Goal: Task Accomplishment & Management: Manage account settings

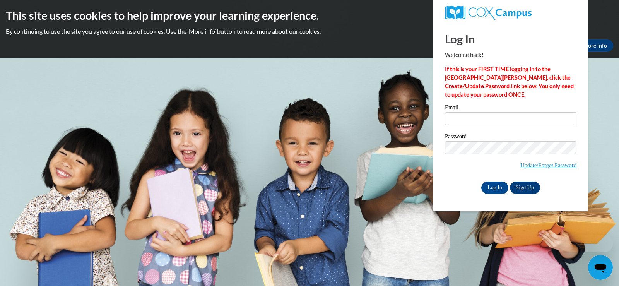
click at [444, 117] on div "Please enter your email! Please enter your password! Email Password Update/Forg…" at bounding box center [510, 148] width 143 height 89
drag, startPoint x: 459, startPoint y: 130, endPoint x: 456, endPoint y: 121, distance: 9.3
click at [459, 130] on div "Email" at bounding box center [510, 117] width 131 height 27
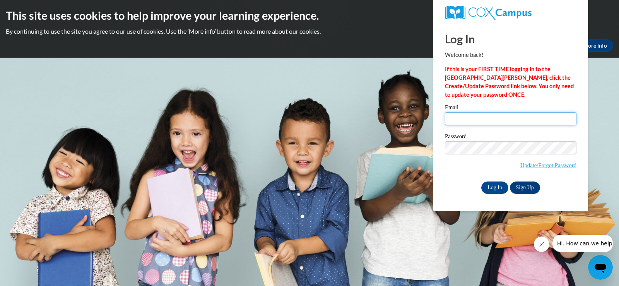
click at [456, 121] on input "Email" at bounding box center [510, 118] width 131 height 13
type input "[EMAIL_ADDRESS][DOMAIN_NAME]"
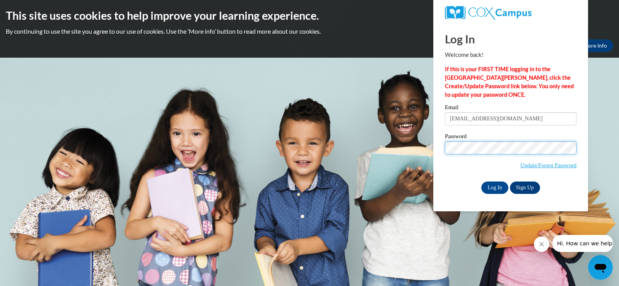
click at [481, 181] on input "Log In" at bounding box center [494, 187] width 27 height 12
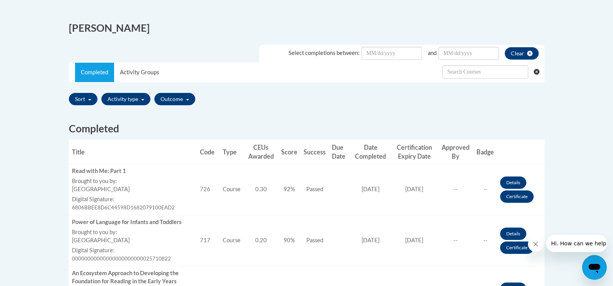
scroll to position [271, 0]
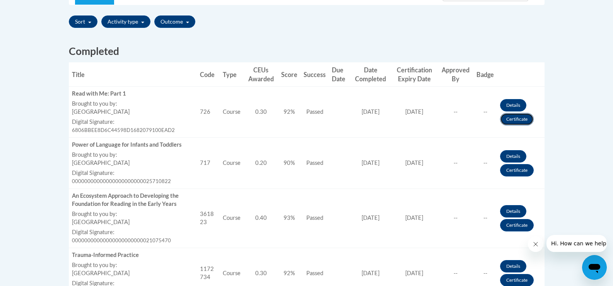
click at [522, 121] on link "Certificate" at bounding box center [517, 119] width 34 height 12
